Goal: Task Accomplishment & Management: Complete application form

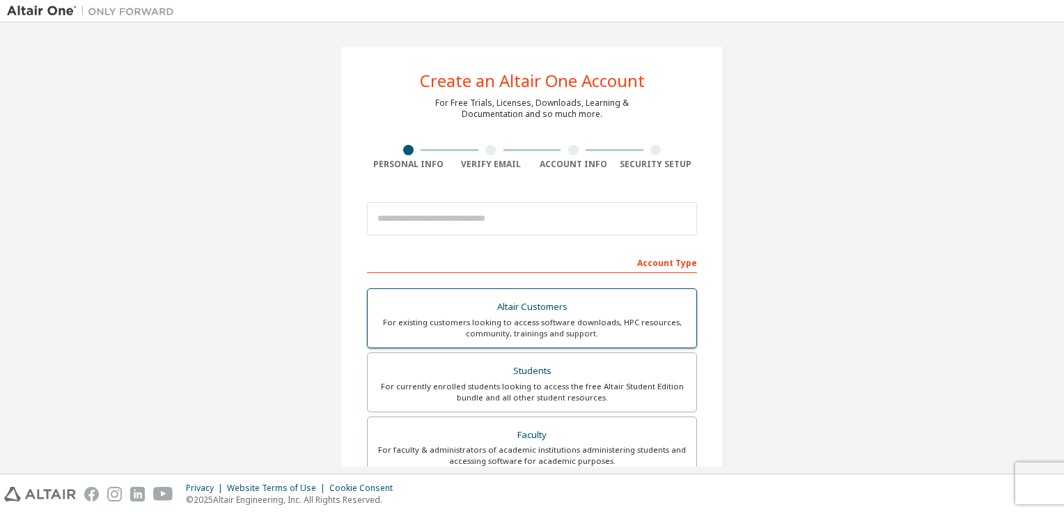
scroll to position [70, 0]
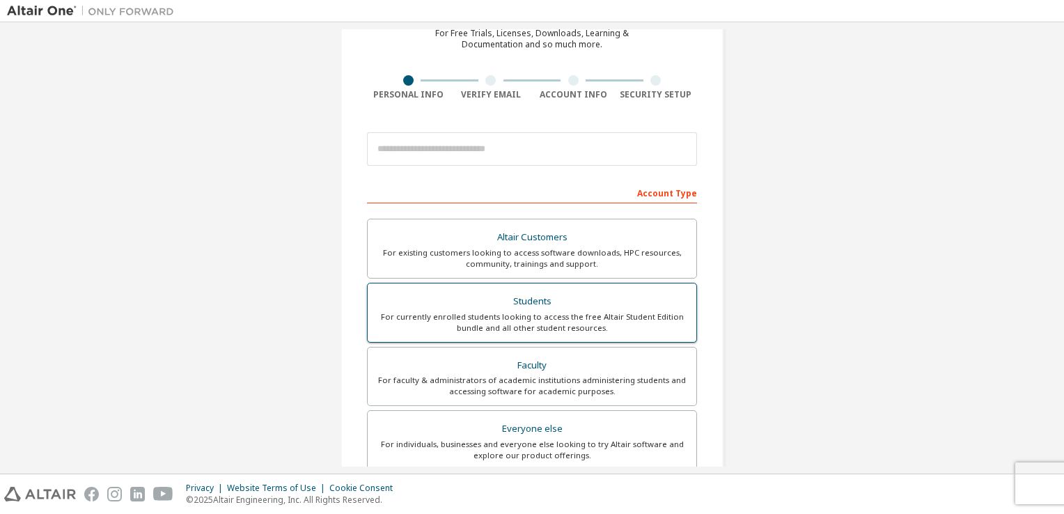
click at [583, 308] on div "Students" at bounding box center [532, 301] width 312 height 19
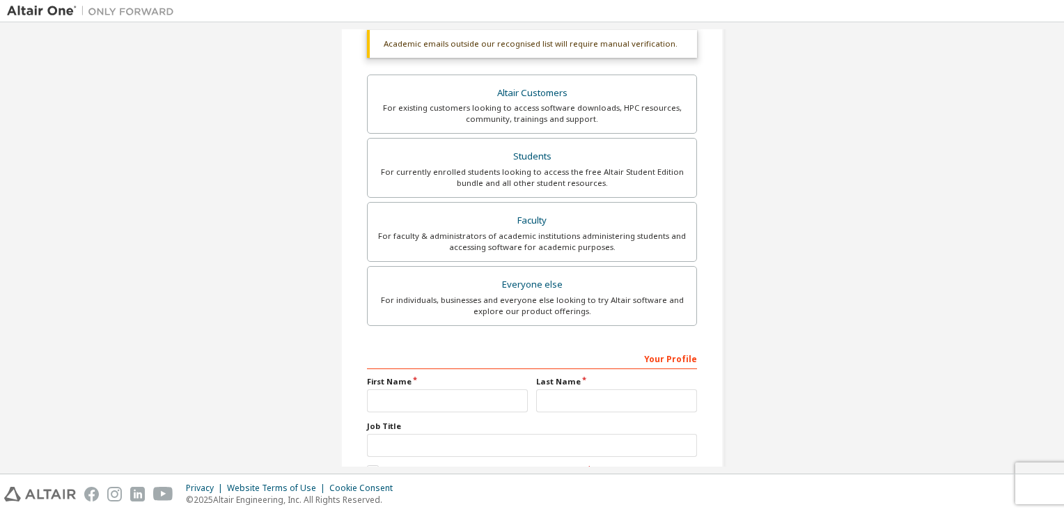
scroll to position [279, 0]
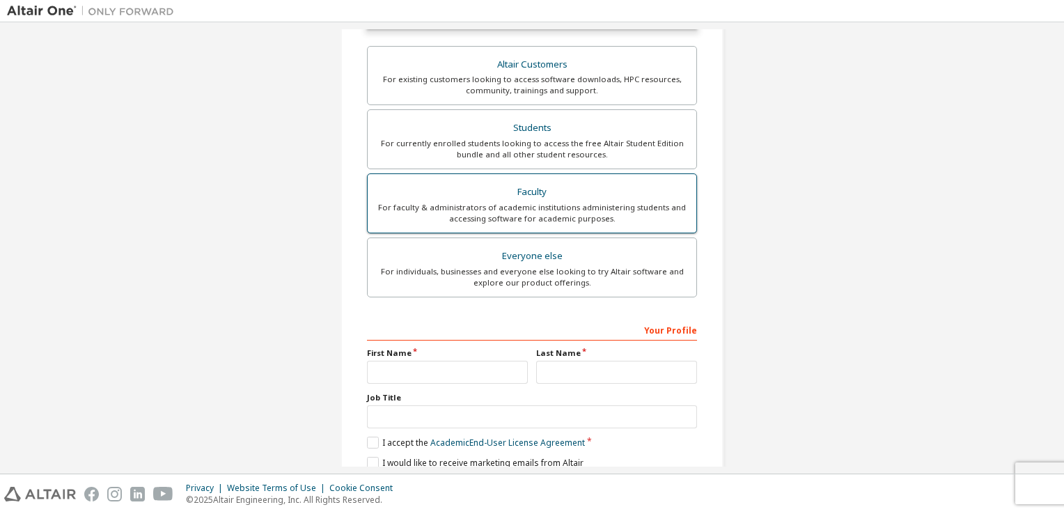
click at [594, 213] on div "For faculty & administrators of academic institutions administering students an…" at bounding box center [532, 213] width 312 height 22
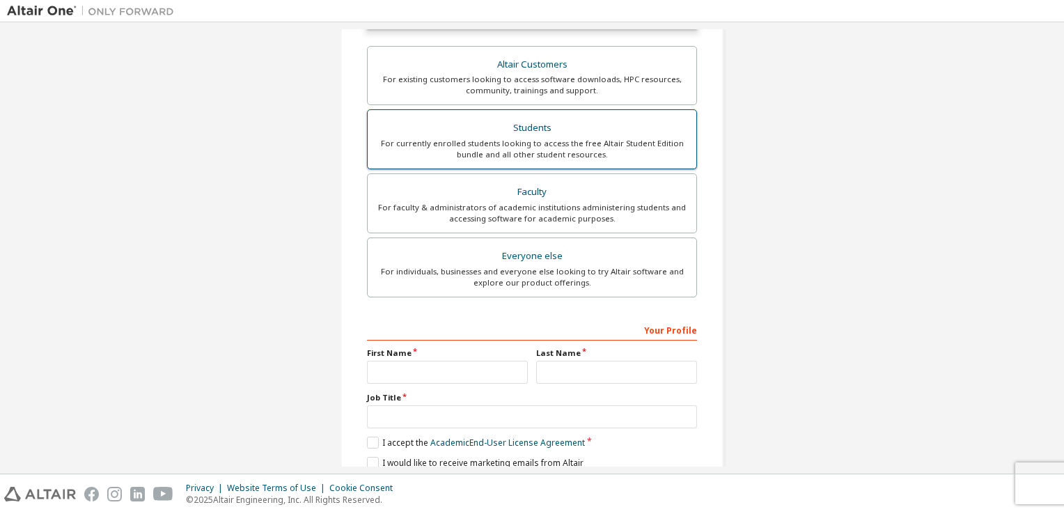
click at [542, 143] on div "For currently enrolled students looking to access the free Altair Student Editi…" at bounding box center [532, 149] width 312 height 22
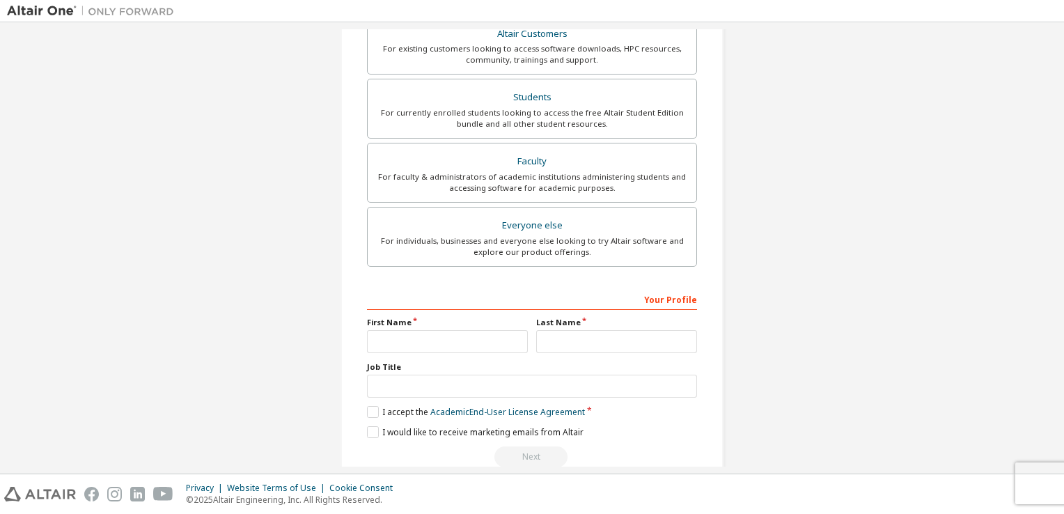
scroll to position [333, 0]
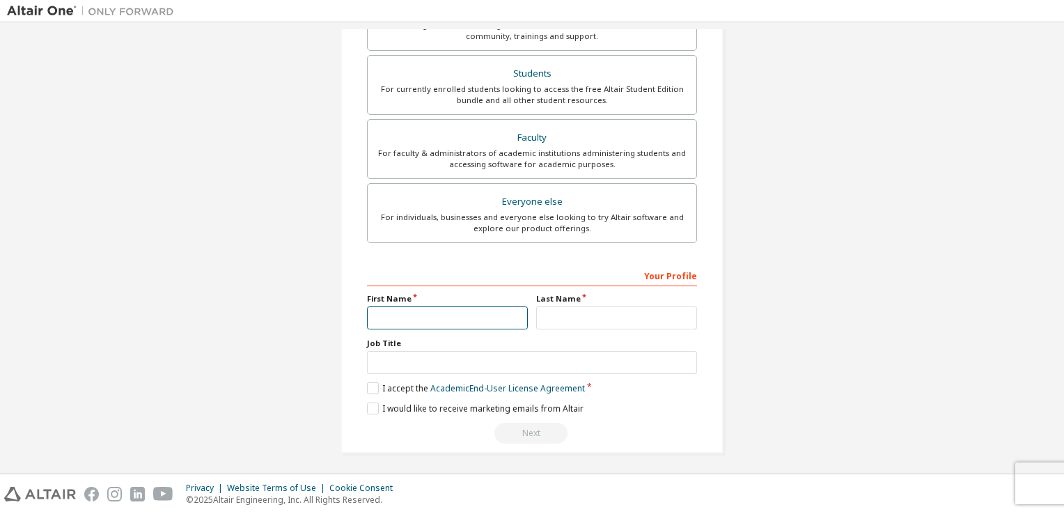
click at [459, 315] on input "text" at bounding box center [447, 317] width 161 height 23
type input "*******"
click at [608, 308] on input "text" at bounding box center [616, 317] width 161 height 23
type input "******"
drag, startPoint x: 1039, startPoint y: 330, endPoint x: 961, endPoint y: 306, distance: 81.5
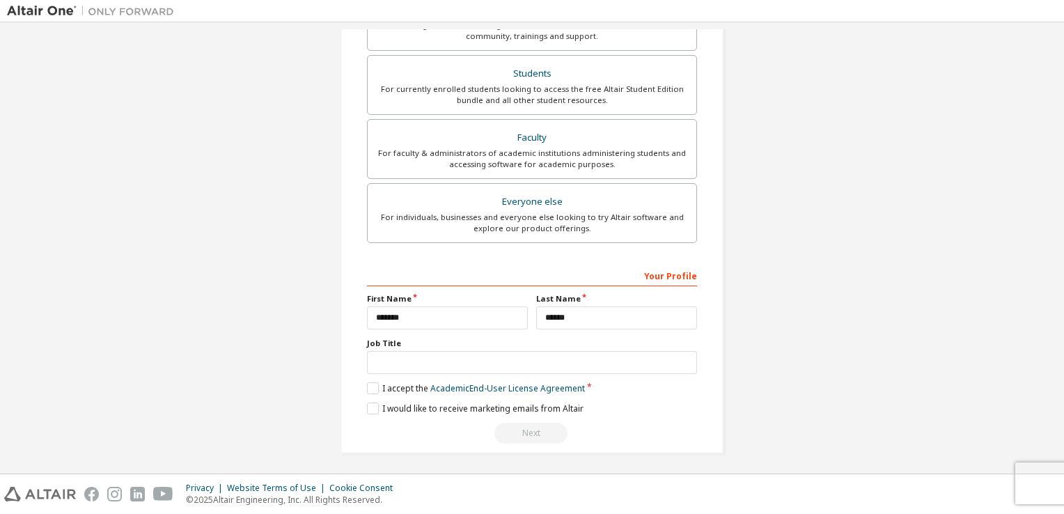
click at [1033, 330] on div "Create an Altair One Account For Free Trials, Licenses, Downloads, Learning & D…" at bounding box center [532, 83] width 1050 height 774
click at [413, 347] on div "Job Title" at bounding box center [532, 356] width 330 height 36
click at [489, 365] on input "text" at bounding box center [532, 362] width 330 height 23
click at [792, 321] on div "Create an Altair One Account For Free Trials, Licenses, Downloads, Learning & D…" at bounding box center [532, 83] width 1050 height 774
click at [668, 356] on input "text" at bounding box center [532, 362] width 330 height 23
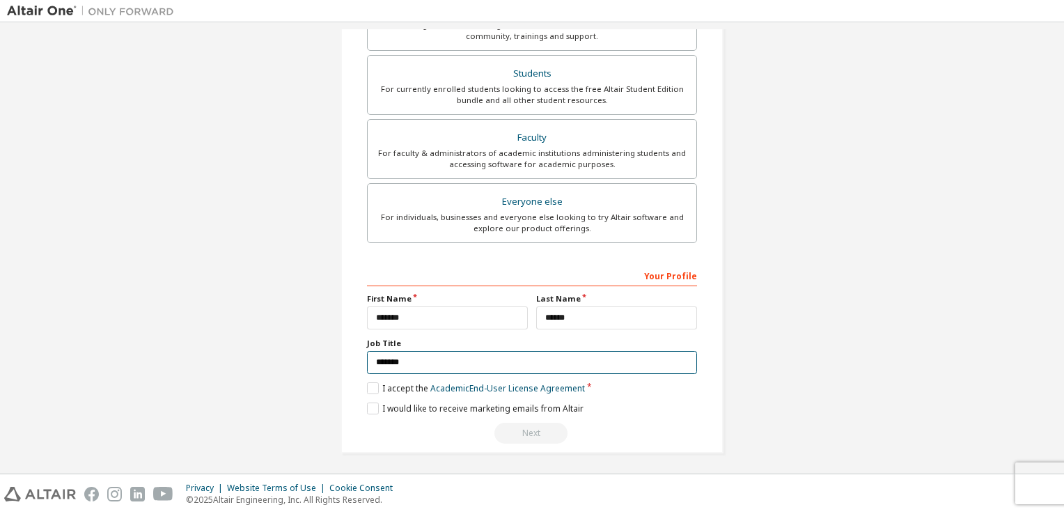
type input "*******"
click at [370, 386] on label "I accept the Academic End-User License Agreement" at bounding box center [476, 388] width 218 height 12
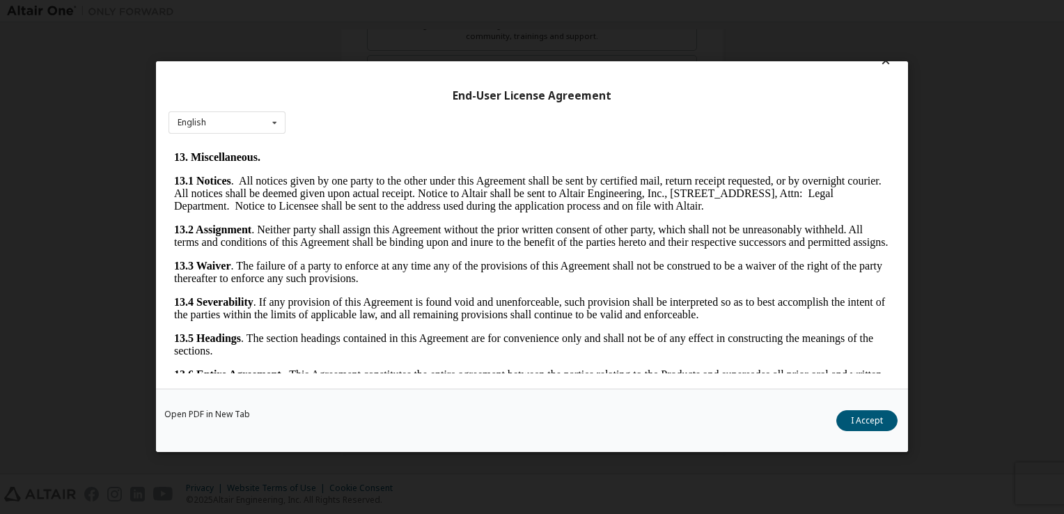
scroll to position [2324, 0]
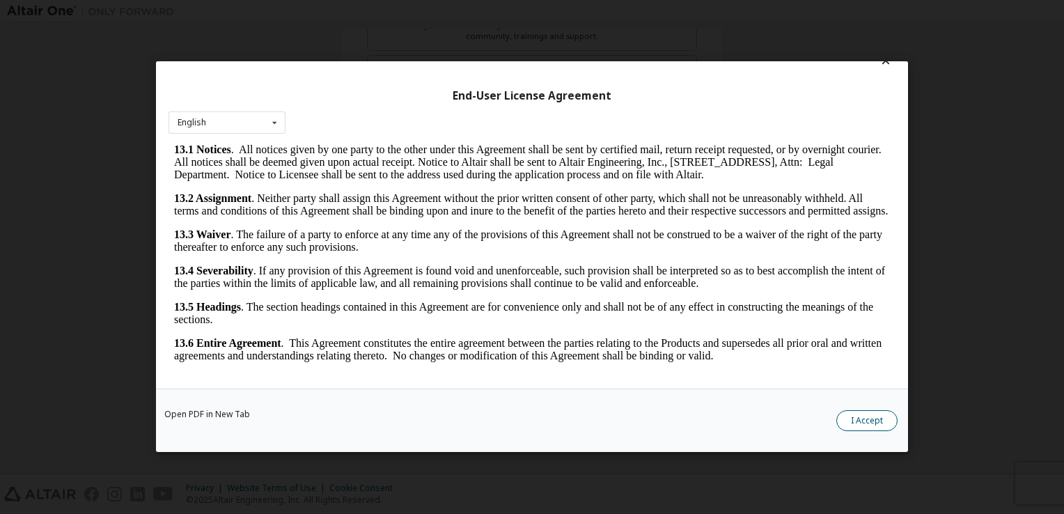
click at [867, 420] on button "I Accept" at bounding box center [866, 421] width 61 height 21
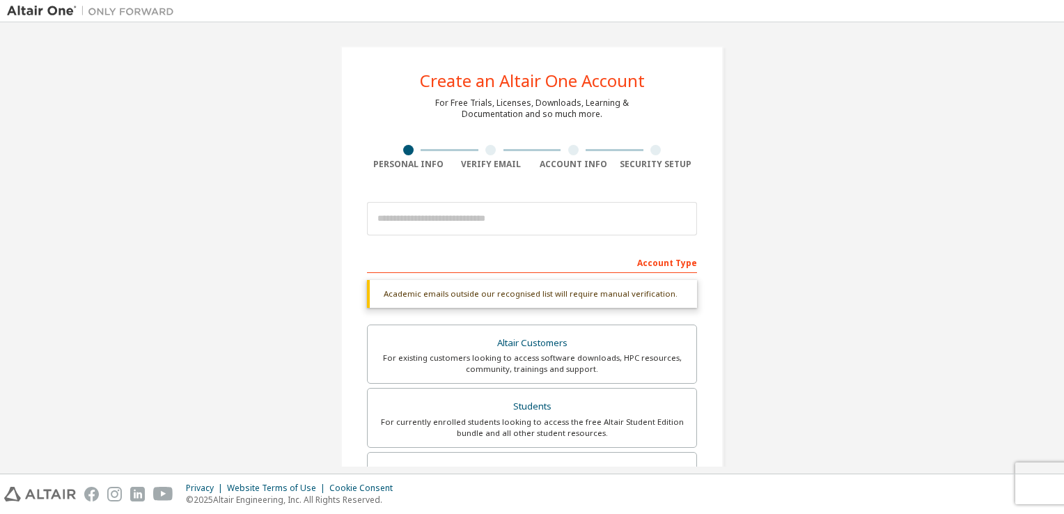
scroll to position [333, 0]
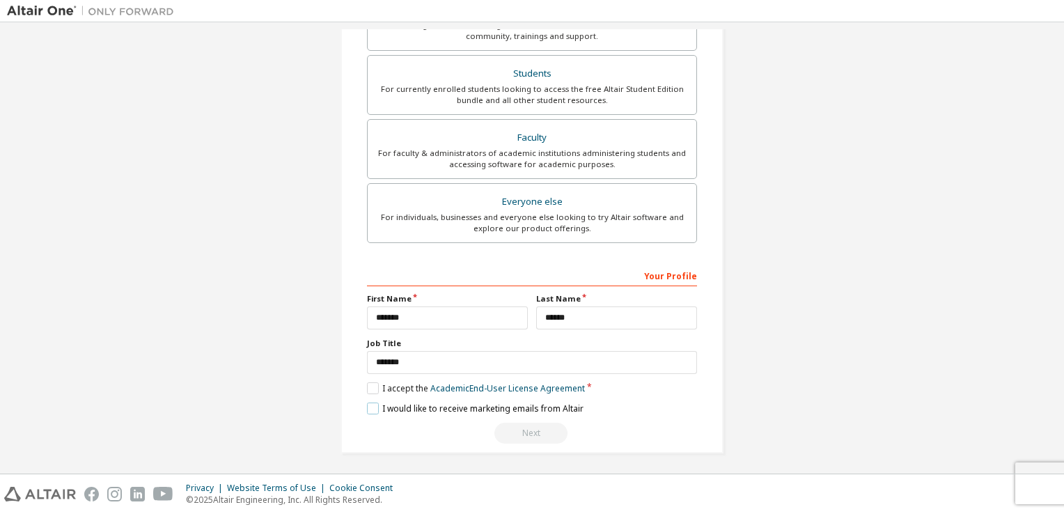
click at [367, 410] on label "I would like to receive marketing emails from Altair" at bounding box center [475, 408] width 217 height 12
click at [368, 409] on label "I would like to receive marketing emails from Altair" at bounding box center [475, 408] width 217 height 12
click at [510, 387] on link "Academic End-User License Agreement" at bounding box center [507, 388] width 155 height 12
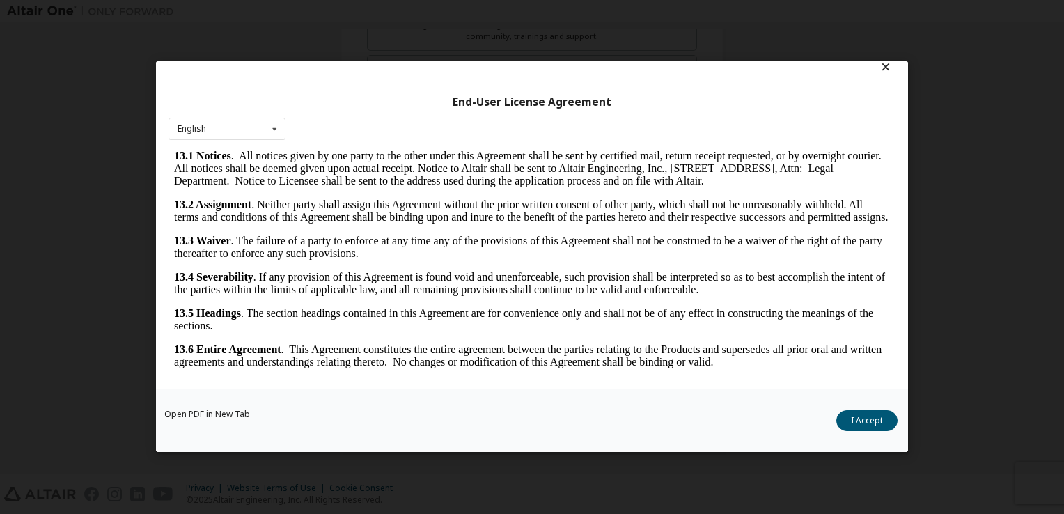
scroll to position [19, 0]
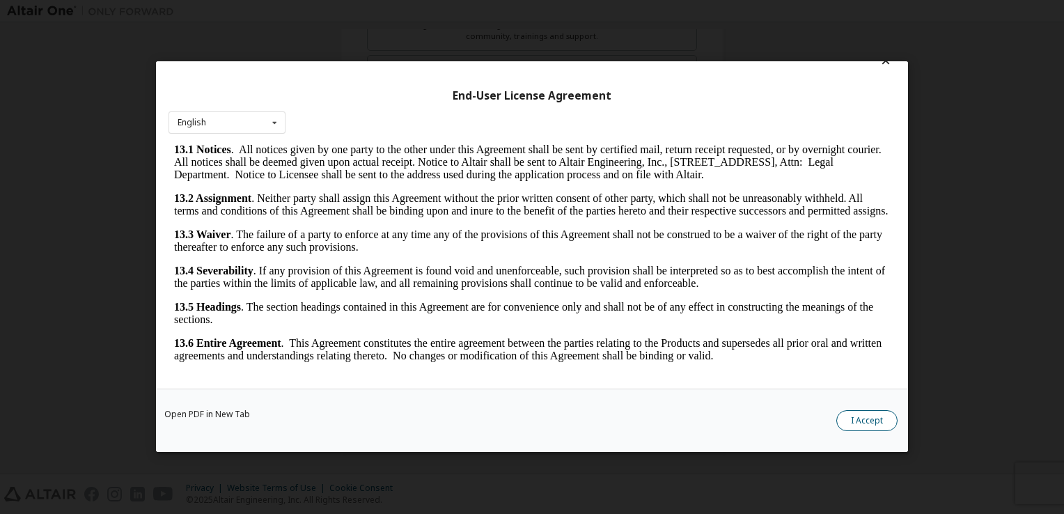
click at [852, 428] on button "I Accept" at bounding box center [866, 421] width 61 height 21
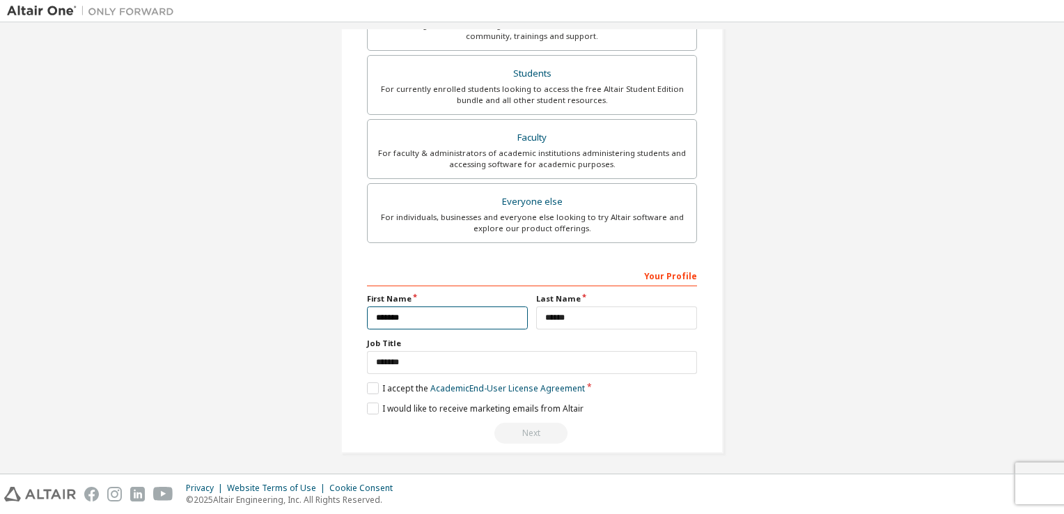
click at [441, 315] on input "*******" at bounding box center [447, 317] width 161 height 23
click at [774, 322] on div "Create an Altair One Account For Free Trials, Licenses, Downloads, Learning & D…" at bounding box center [532, 83] width 1050 height 774
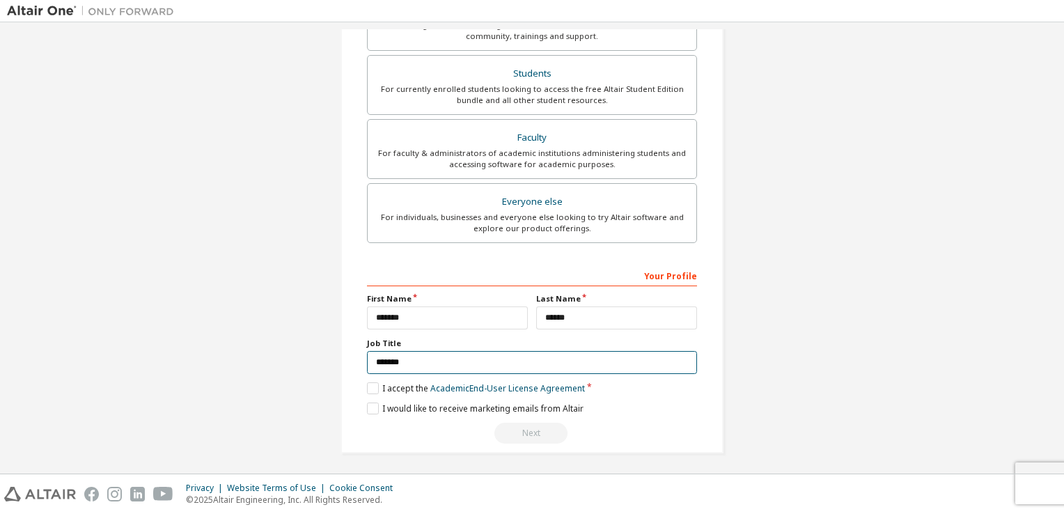
click at [408, 364] on input "*******" at bounding box center [532, 362] width 330 height 23
drag, startPoint x: 438, startPoint y: 361, endPoint x: 347, endPoint y: 361, distance: 90.5
click at [347, 361] on div "Create an Altair One Account For Free Trials, Licenses, Downloads, Learning & D…" at bounding box center [531, 83] width 383 height 740
click at [450, 338] on label "Job Title" at bounding box center [532, 343] width 330 height 11
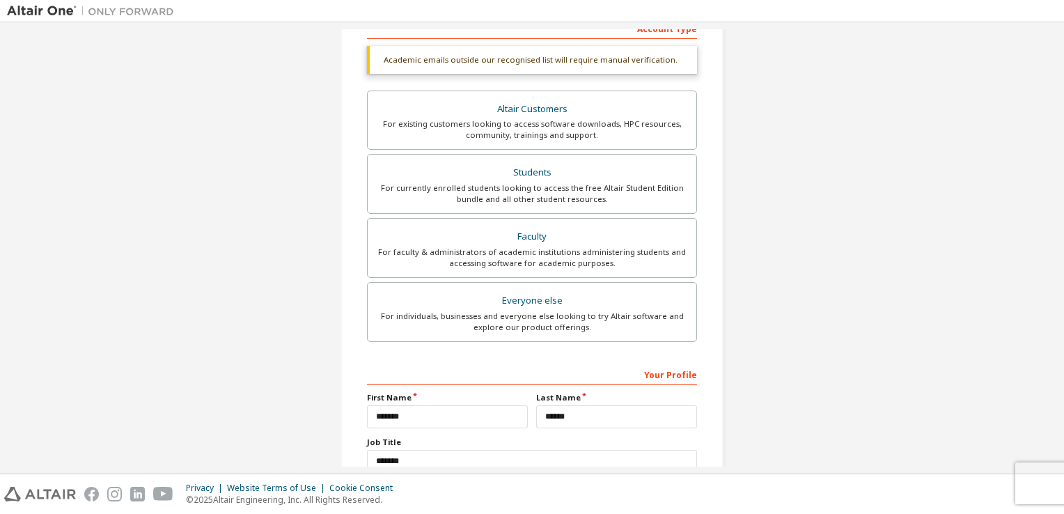
scroll to position [54, 0]
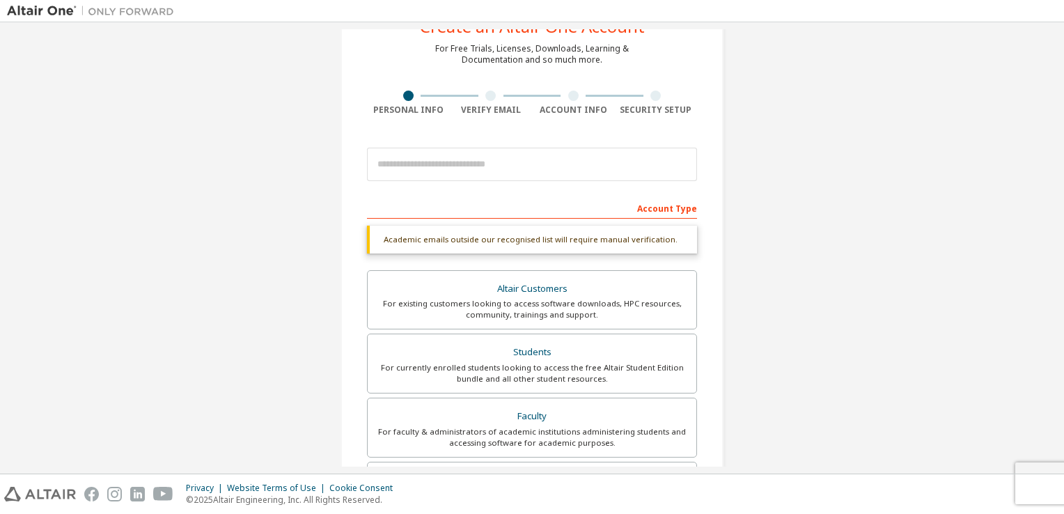
click at [487, 99] on div at bounding box center [490, 96] width 10 height 10
click at [479, 185] on div at bounding box center [532, 164] width 330 height 47
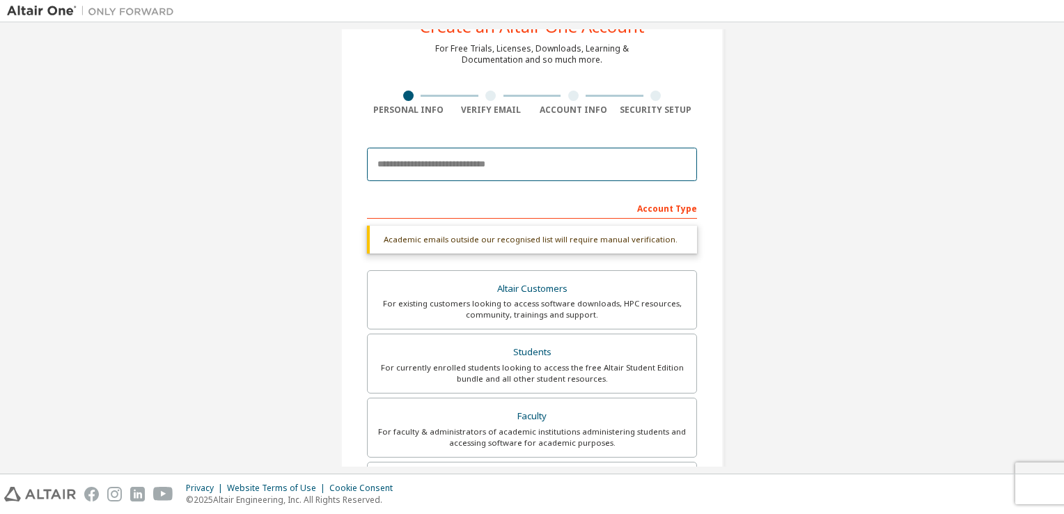
click at [477, 163] on input "email" at bounding box center [532, 164] width 330 height 33
type input "**********"
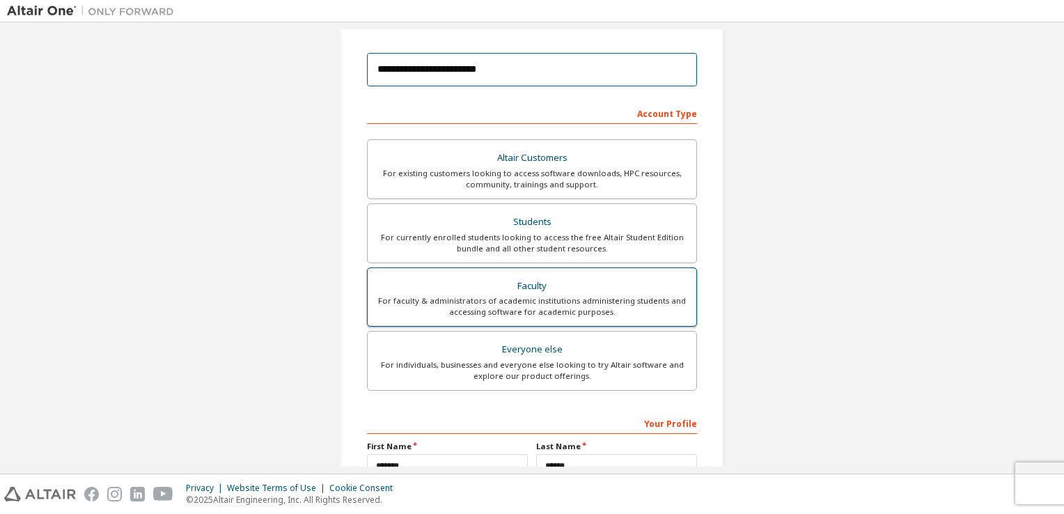
scroll to position [297, 0]
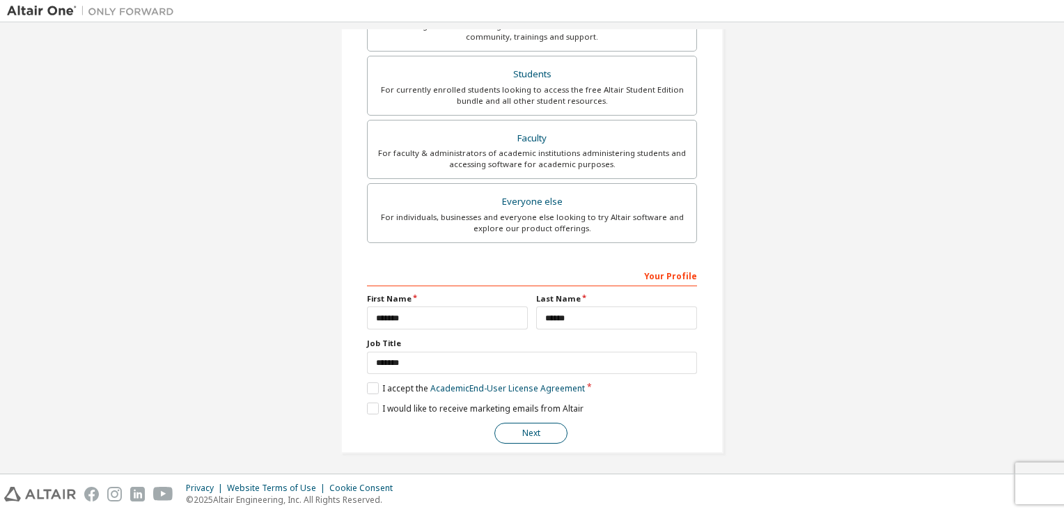
click at [540, 423] on button "Next" at bounding box center [530, 433] width 73 height 21
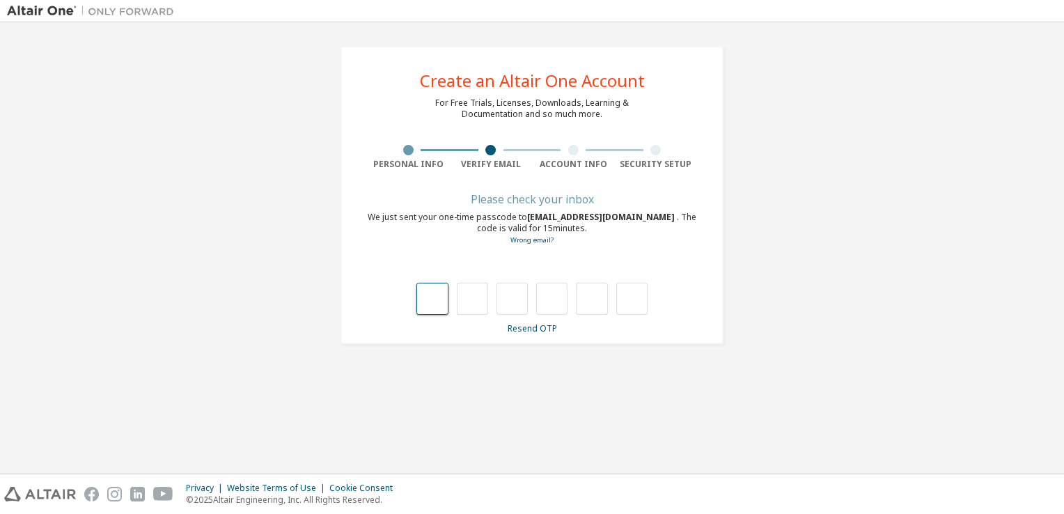
type input "*"
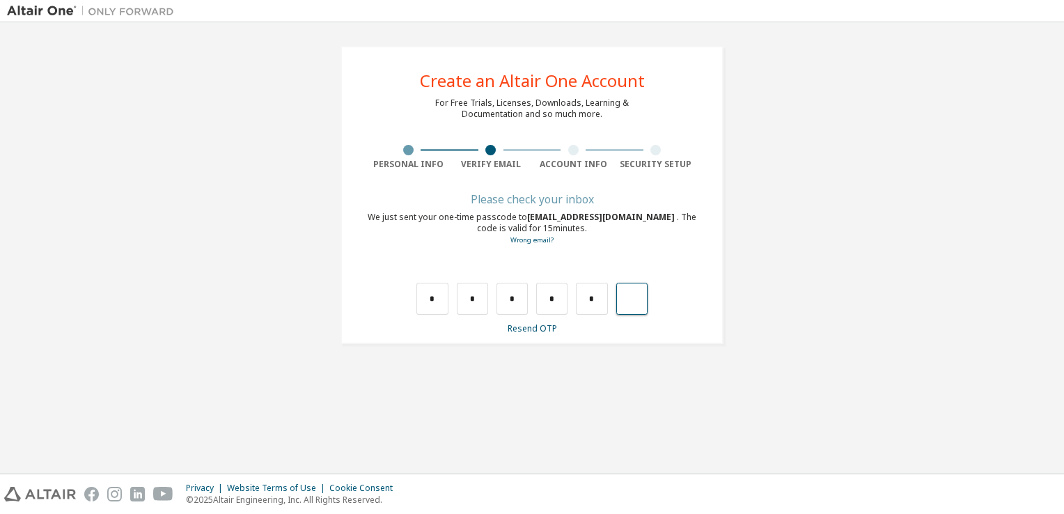
type input "*"
